Goal: Task Accomplishment & Management: Manage account settings

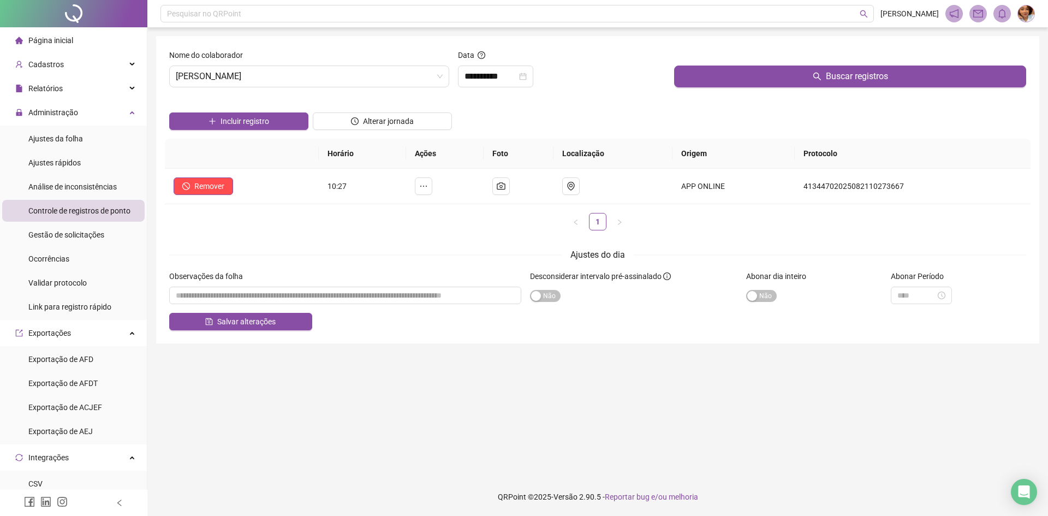
click at [228, 284] on div "Observações da folha" at bounding box center [345, 278] width 352 height 16
click at [219, 295] on input "textarea" at bounding box center [345, 295] width 352 height 17
click at [246, 297] on input "textarea" at bounding box center [345, 295] width 352 height 17
click at [367, 296] on input "textarea" at bounding box center [345, 295] width 352 height 17
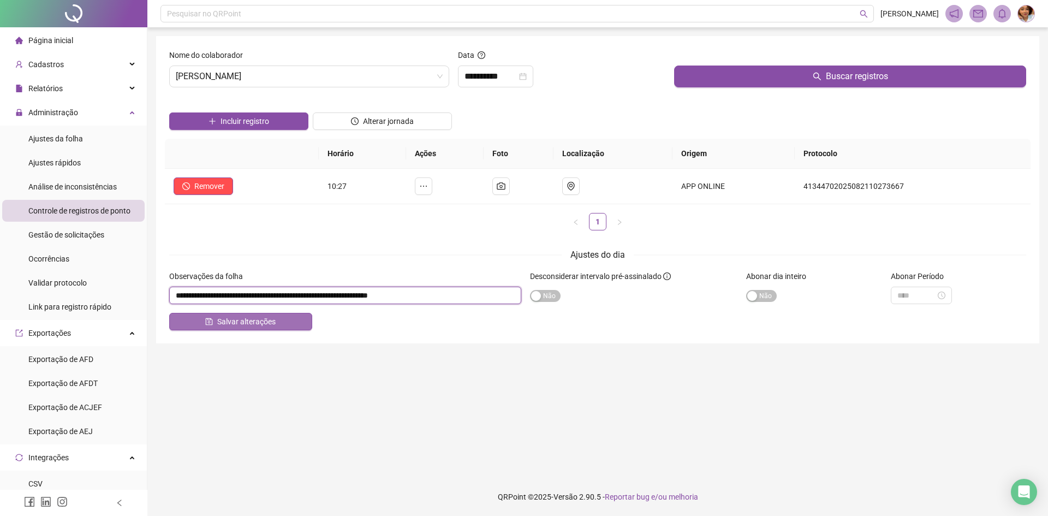
type input "**********"
click at [277, 325] on button "Salvar alterações" at bounding box center [240, 321] width 143 height 17
